Goal: Information Seeking & Learning: Check status

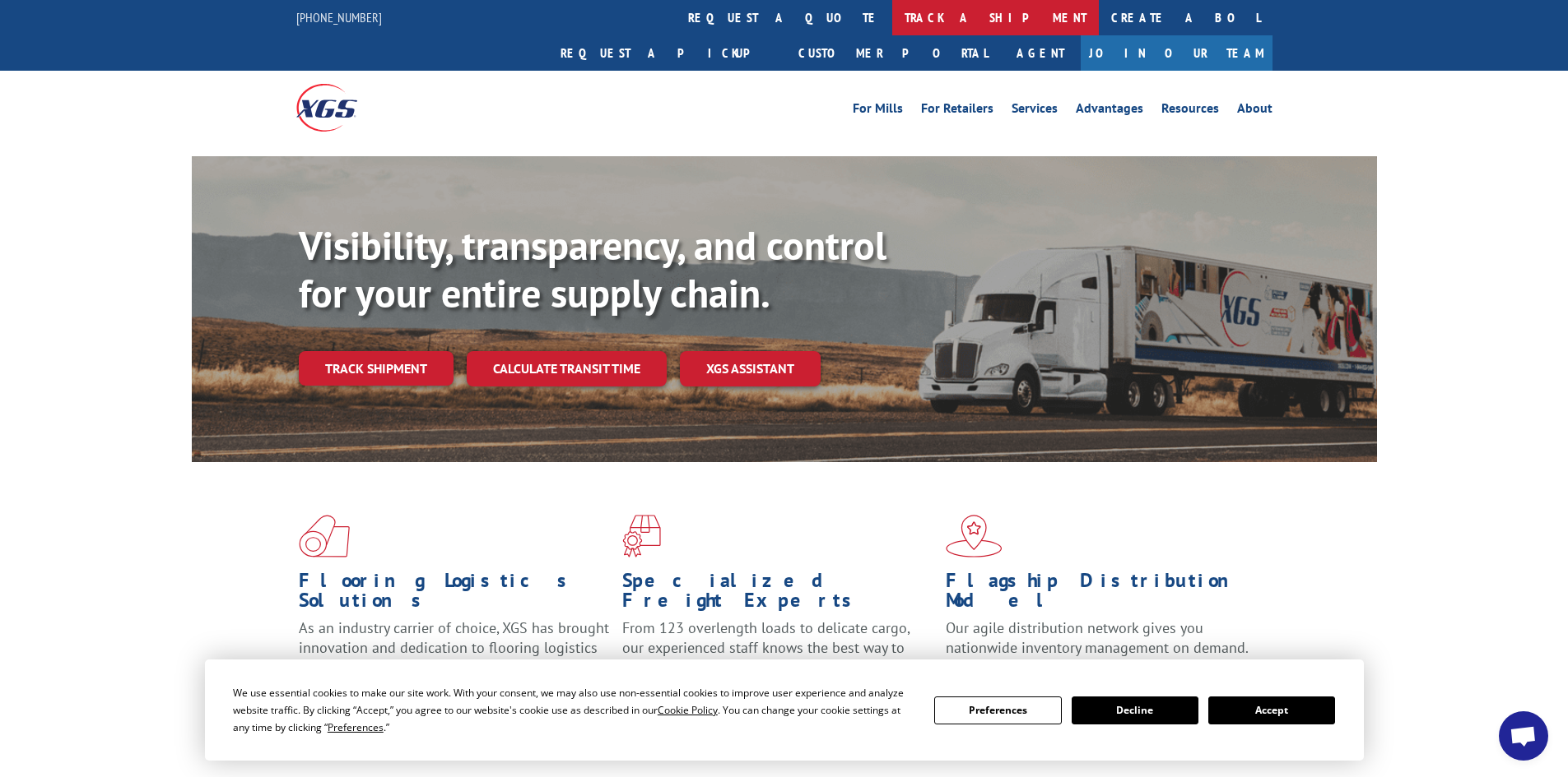
click at [892, 8] on link "track a shipment" at bounding box center [994, 18] width 206 height 35
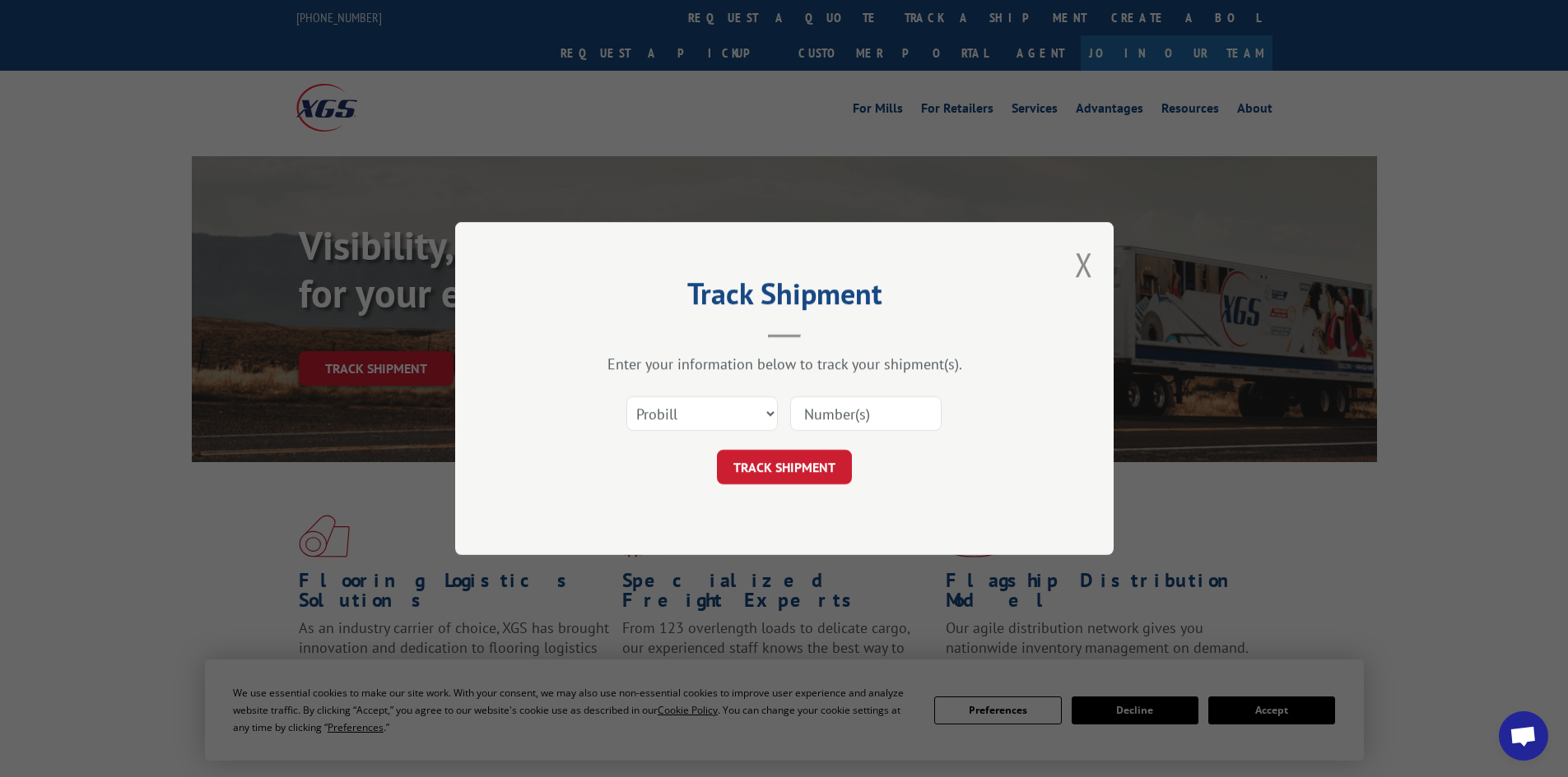
click at [864, 406] on input at bounding box center [865, 413] width 151 height 34
type input "17259955"
click at [839, 472] on button "TRACK SHIPMENT" at bounding box center [784, 467] width 135 height 34
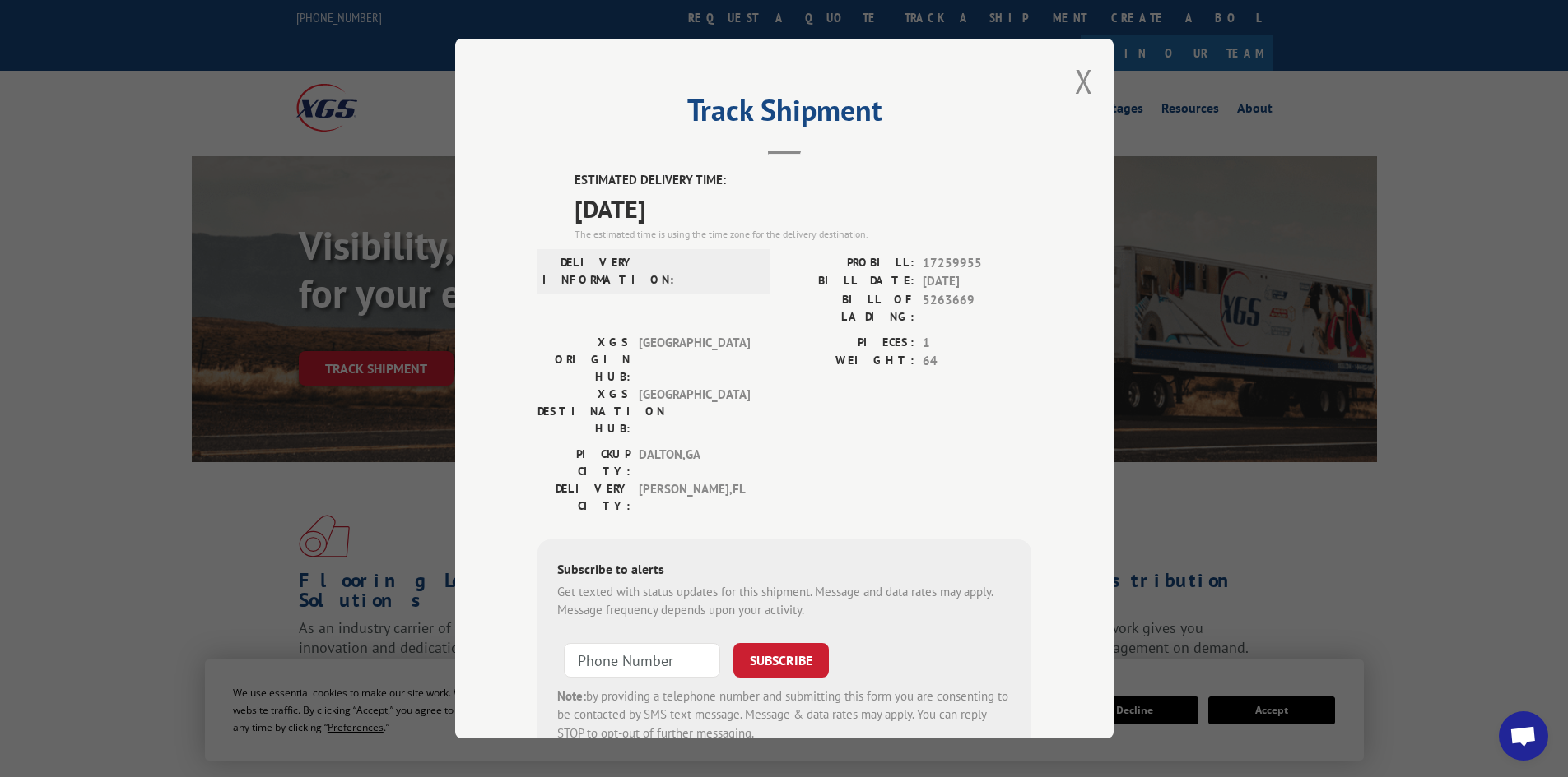
drag, startPoint x: 520, startPoint y: 154, endPoint x: 949, endPoint y: 652, distance: 657.3
click at [949, 652] on div "Track Shipment ESTIMATED DELIVERY TIME: [DATE] The estimated time is using the …" at bounding box center [784, 388] width 658 height 700
copy div "Track Shipment ESTIMATED DELIVERY TIME: [DATE] The estimated time is using the …"
click at [1081, 86] on button "Close modal" at bounding box center [1084, 81] width 18 height 43
